Goal: Information Seeking & Learning: Learn about a topic

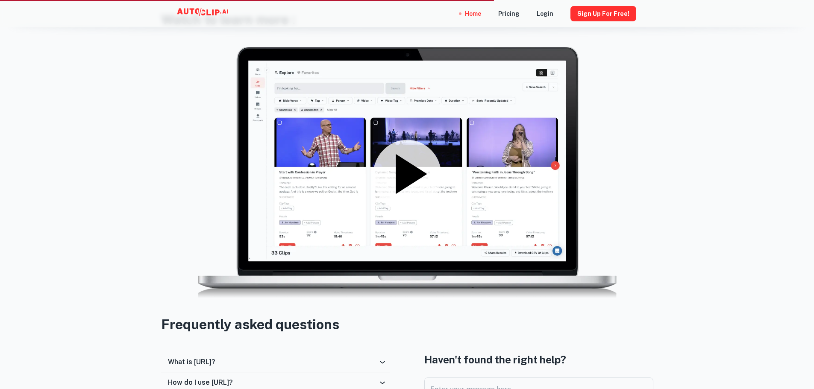
scroll to position [1367, 0]
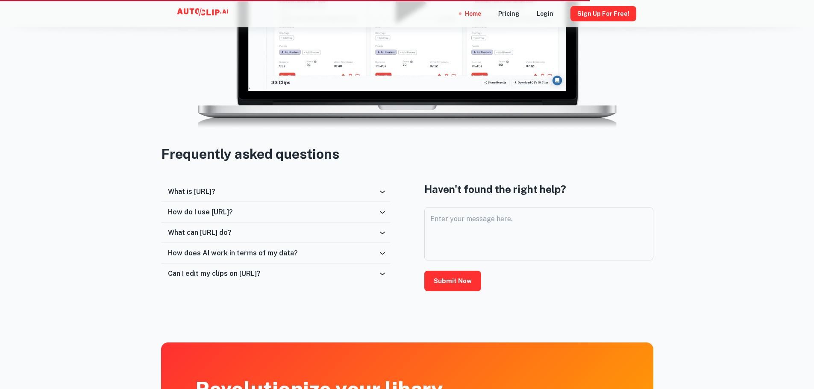
click at [343, 194] on div "What is [URL]?" at bounding box center [273, 192] width 210 height 8
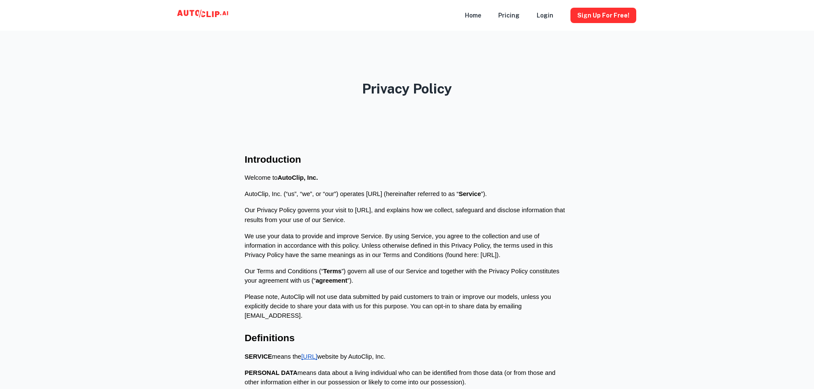
drag, startPoint x: 202, startPoint y: 12, endPoint x: 176, endPoint y: 1, distance: 28.1
click at [202, 12] on icon at bounding box center [203, 14] width 4 height 6
